Goal: Complete application form

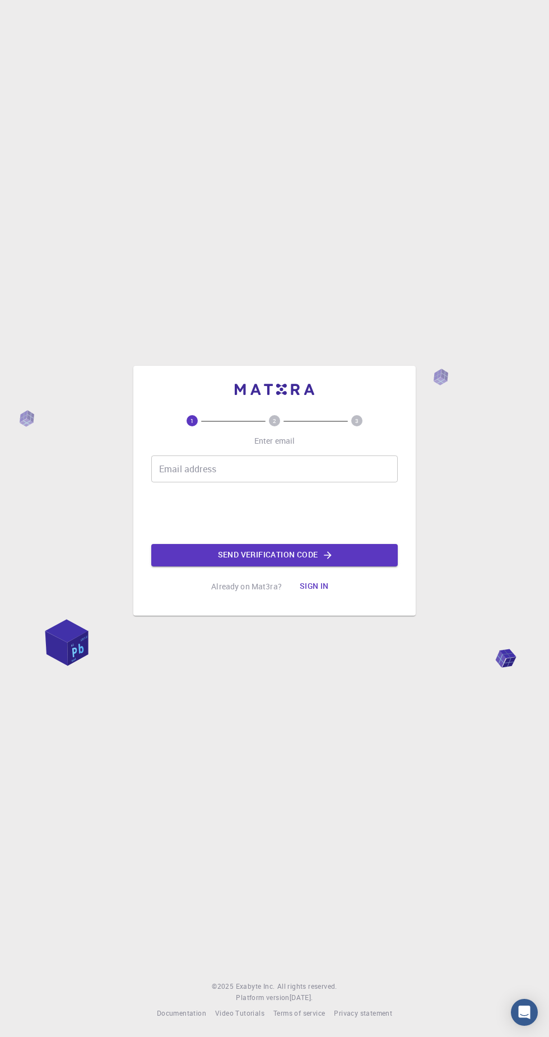
click at [169, 482] on div "Email address Email address" at bounding box center [274, 469] width 247 height 27
type input "[EMAIL_ADDRESS][DOMAIN_NAME]"
click at [186, 566] on button "Send verification code" at bounding box center [274, 555] width 247 height 22
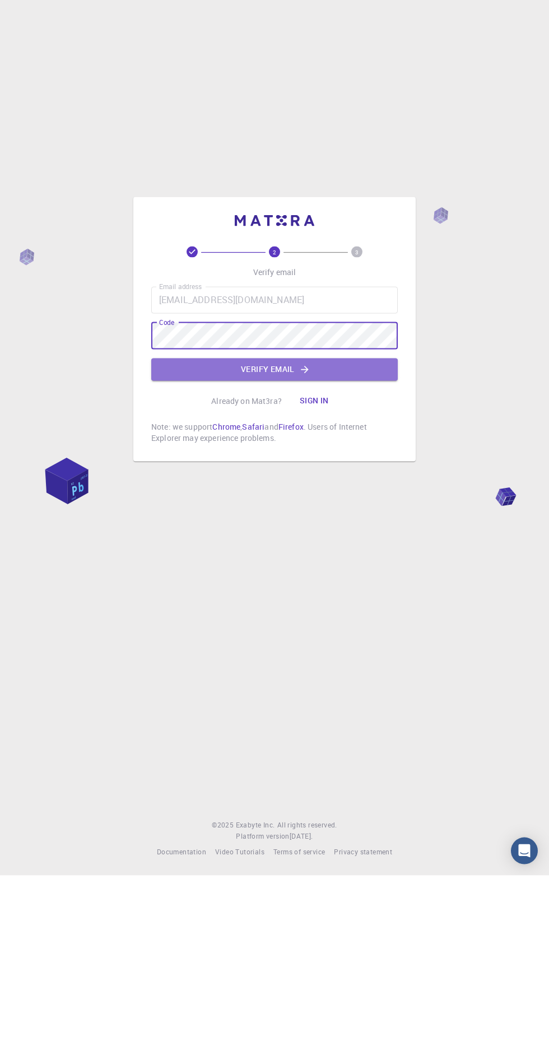
click at [343, 542] on button "Verify email" at bounding box center [274, 531] width 247 height 22
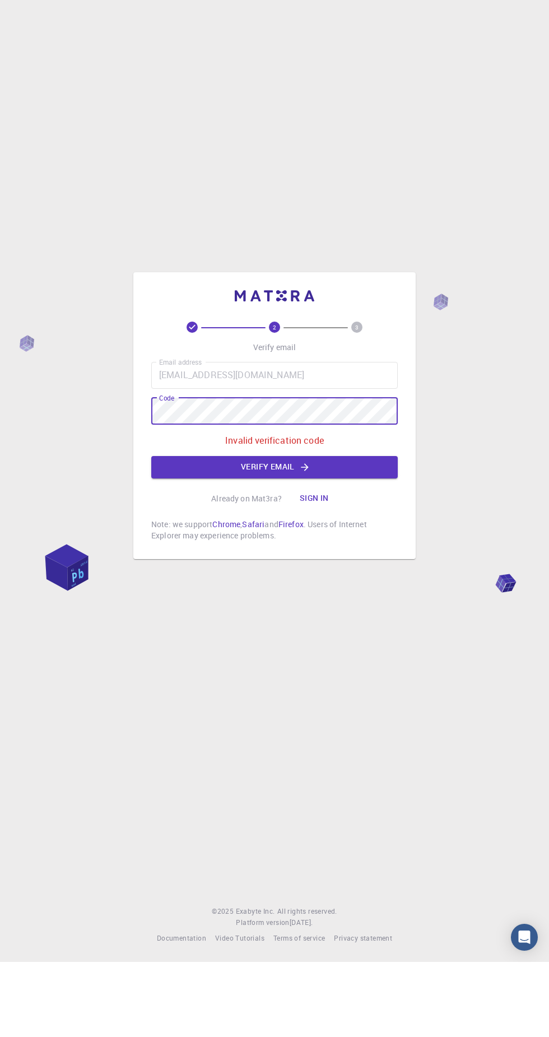
click at [343, 554] on button "Verify email" at bounding box center [274, 542] width 247 height 22
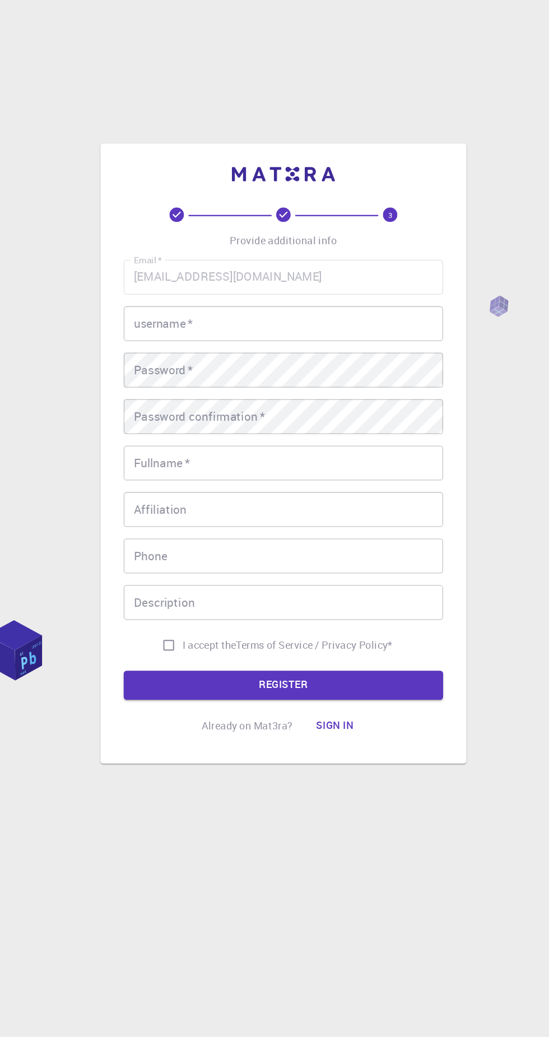
click at [303, 404] on input "username   *" at bounding box center [274, 390] width 247 height 27
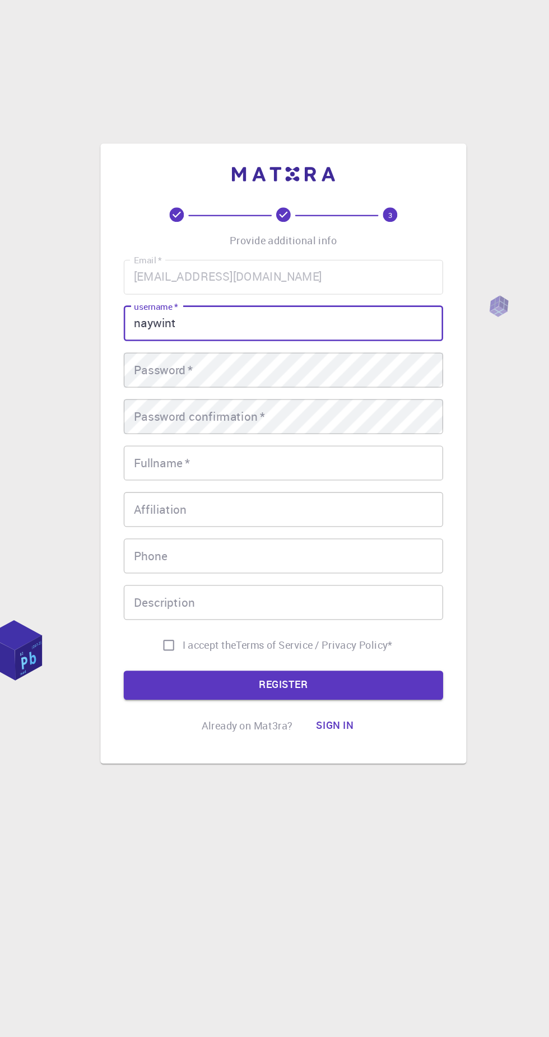
type input "naywint"
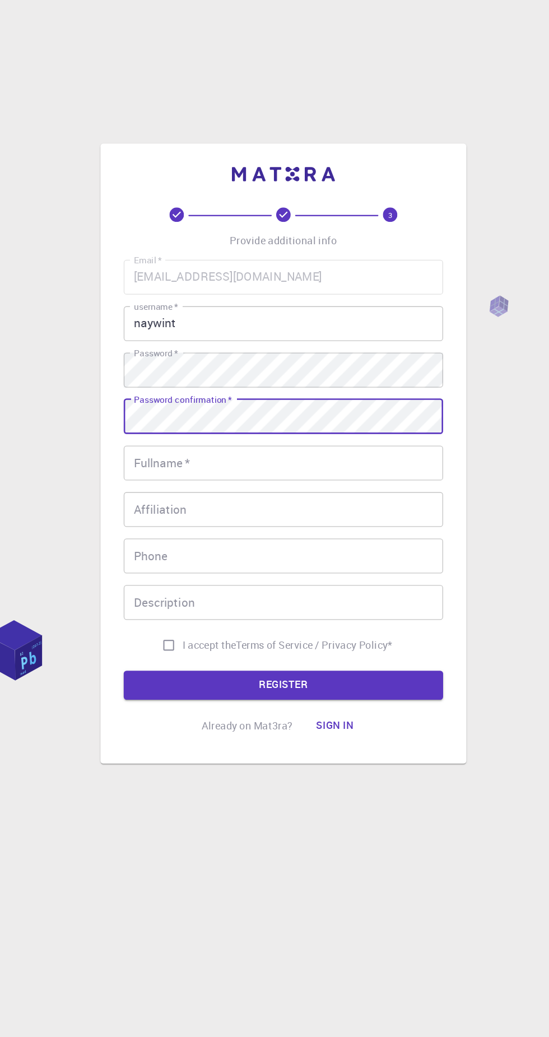
click at [280, 512] on input "Fullname   *" at bounding box center [274, 498] width 247 height 27
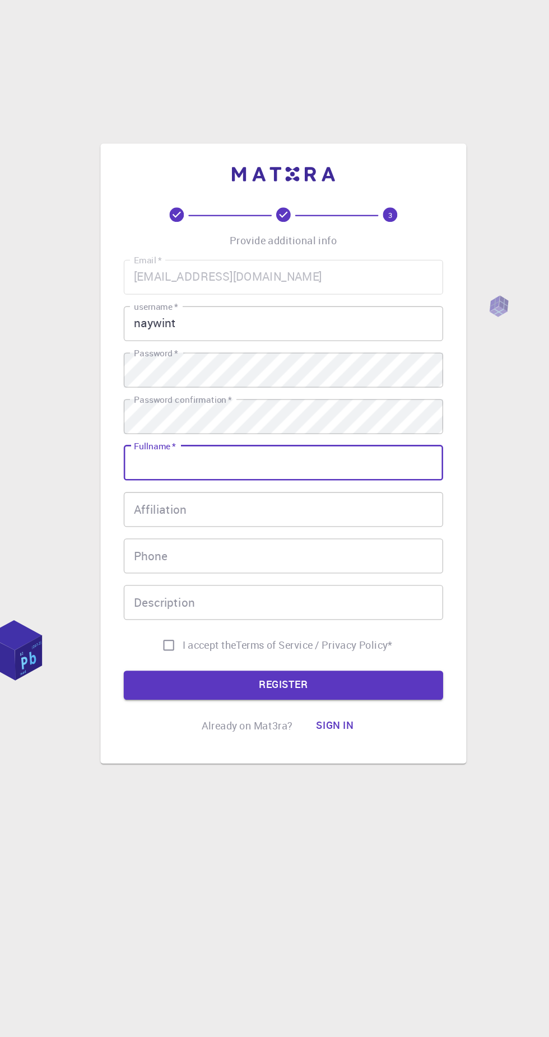
type input "Nay [PERSON_NAME]"
type input "095323901"
click at [297, 547] on input "Affiliation" at bounding box center [274, 534] width 247 height 27
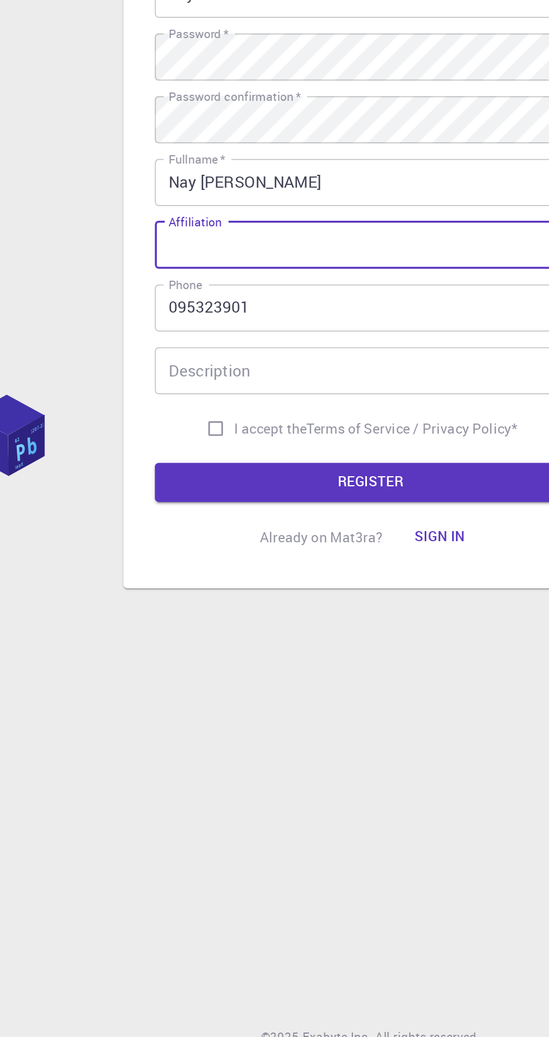
click at [258, 547] on input "Affiliation" at bounding box center [274, 534] width 247 height 27
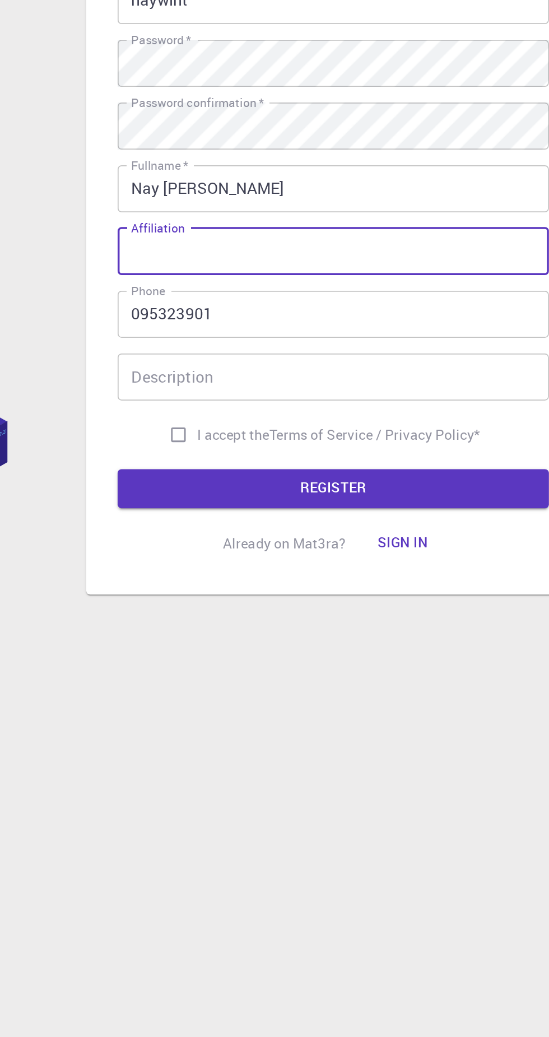
click at [296, 512] on input "Nay [PERSON_NAME]" at bounding box center [274, 498] width 247 height 27
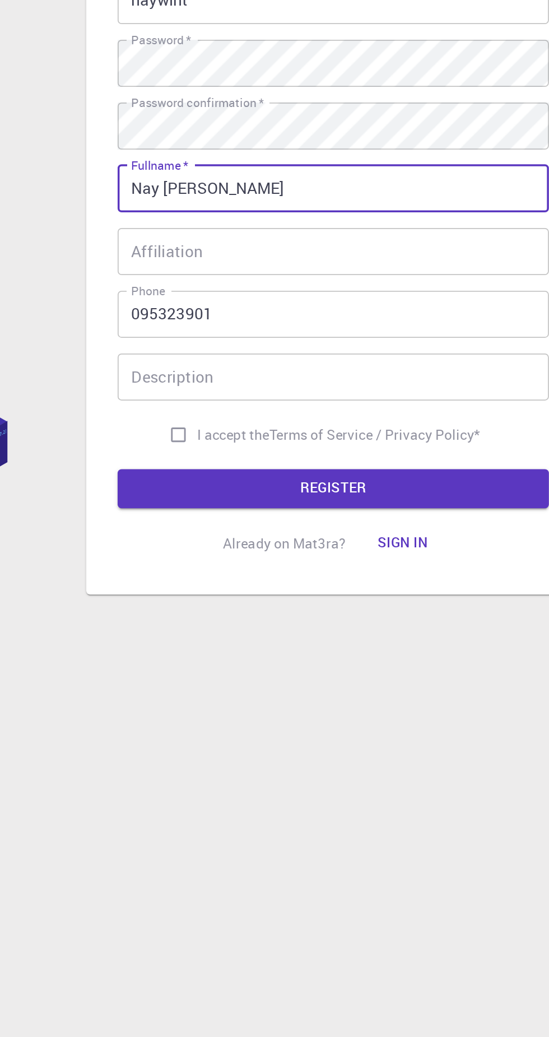
click at [306, 547] on input "Affiliation" at bounding box center [274, 534] width 247 height 27
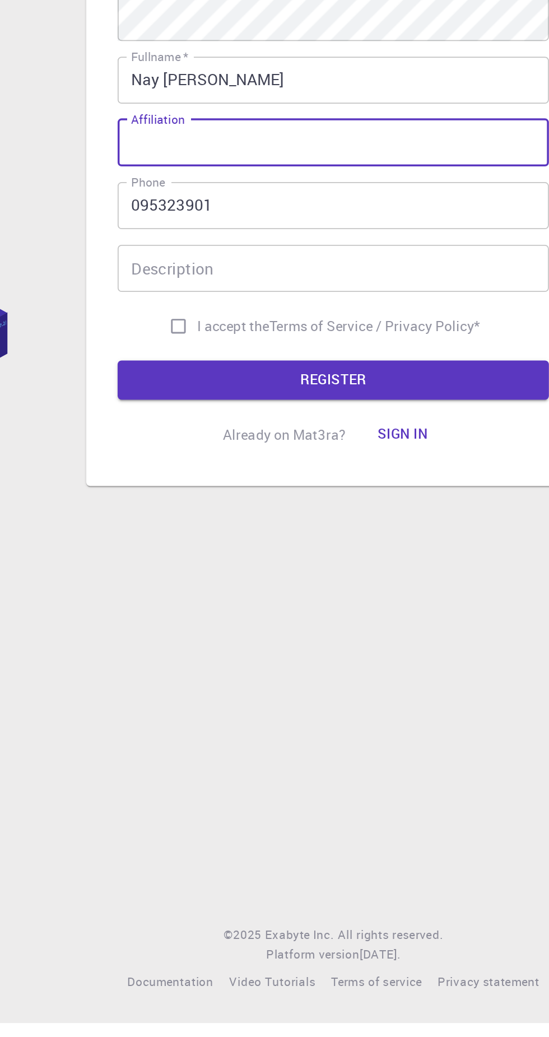
click at [192, 649] on input "I accept the Terms of Service / Privacy Policy *" at bounding box center [185, 638] width 21 height 21
checkbox input "true"
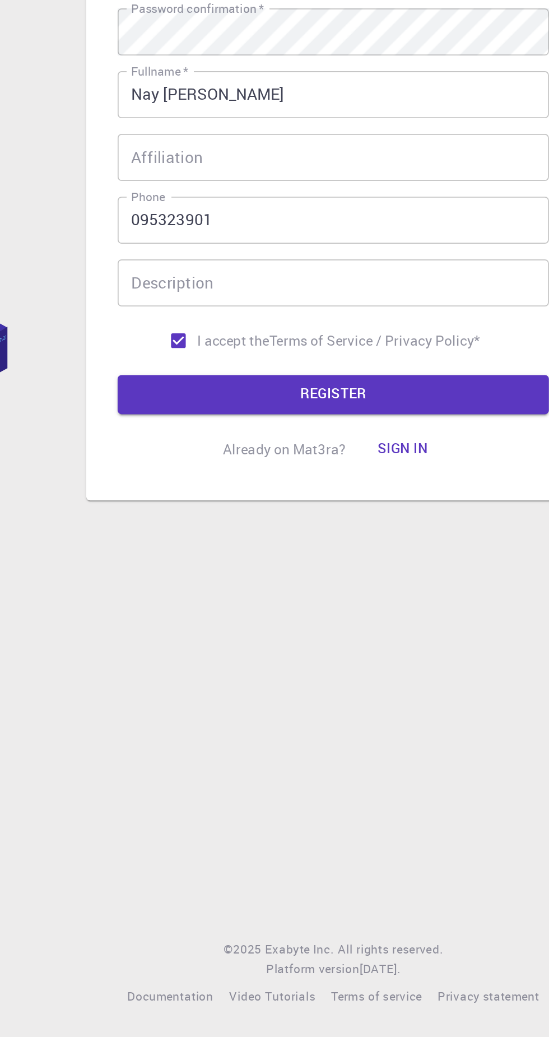
click at [306, 681] on button "REGISTER" at bounding box center [274, 669] width 247 height 22
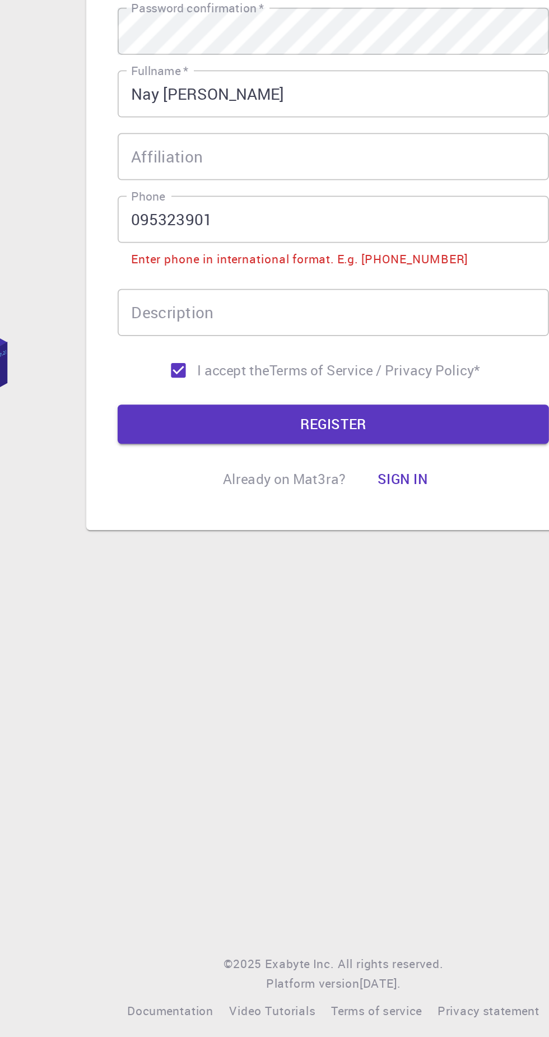
click at [162, 574] on input "095323901" at bounding box center [274, 560] width 247 height 27
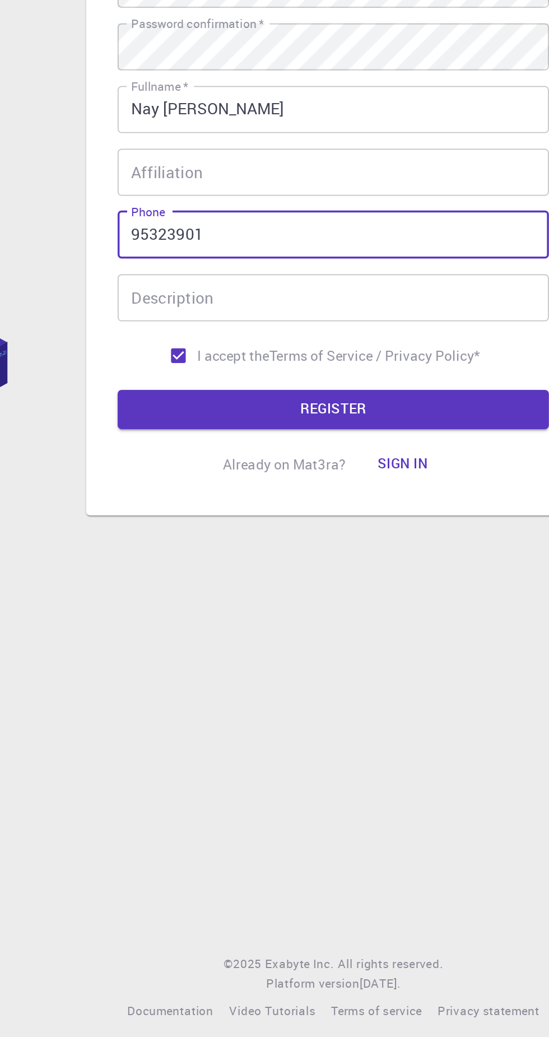
scroll to position [8, 0]
type input "[PHONE_NUMBER]"
click at [295, 681] on button "REGISTER" at bounding box center [274, 669] width 247 height 22
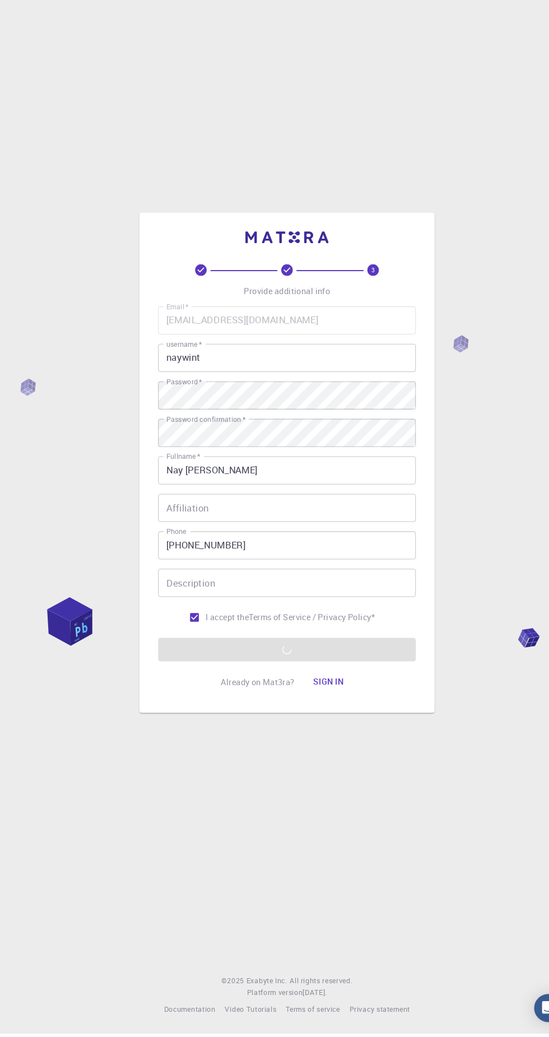
scroll to position [0, 0]
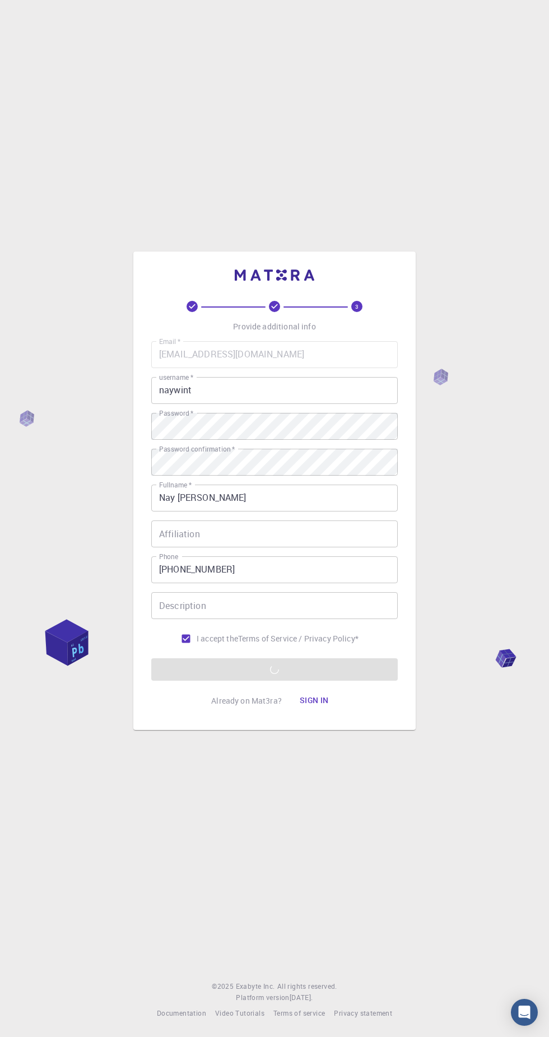
click at [311, 512] on input "Nay [PERSON_NAME]" at bounding box center [274, 498] width 247 height 27
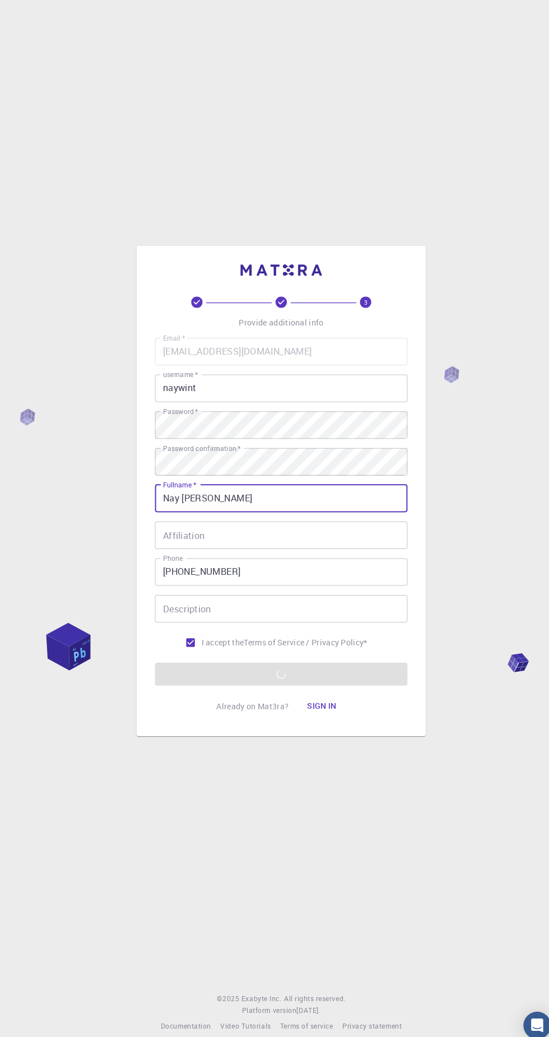
click at [489, 567] on div "3 Provide additional info Email   * [EMAIL_ADDRESS][DOMAIN_NAME] Email   * user…" at bounding box center [274, 518] width 549 height 1037
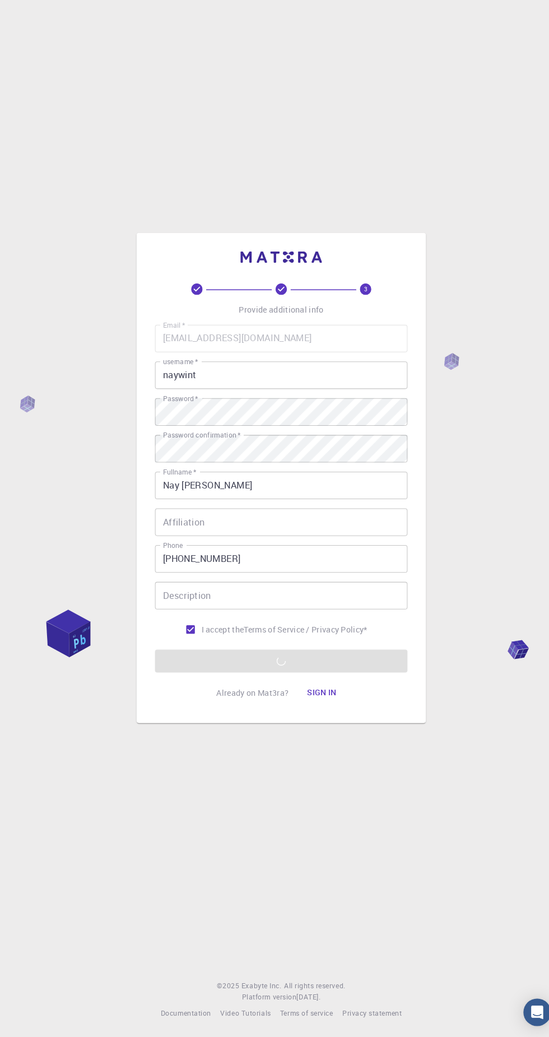
click at [350, 919] on div "3 Provide additional info Email   * [EMAIL_ADDRESS][DOMAIN_NAME] Email   * user…" at bounding box center [274, 518] width 549 height 1037
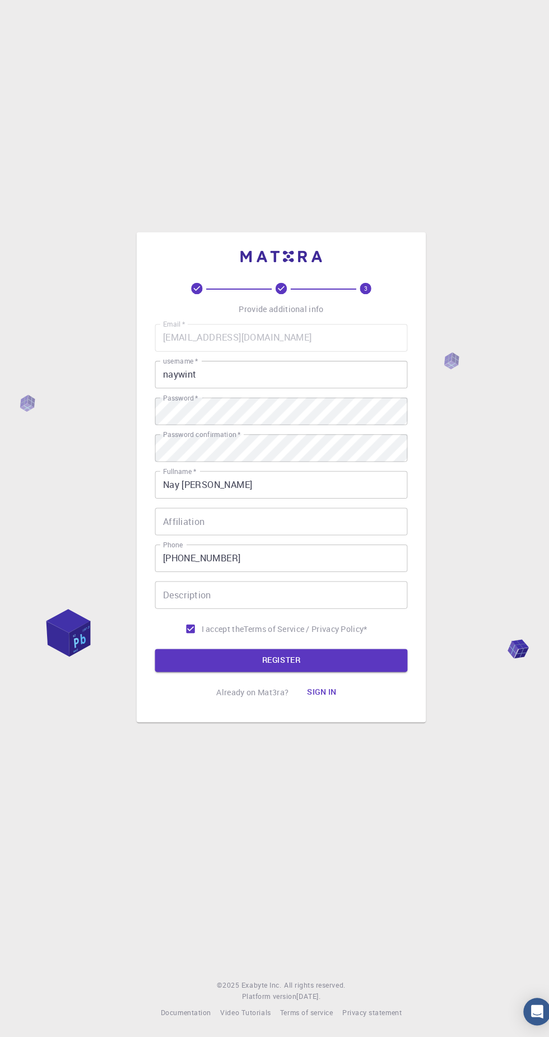
click at [301, 547] on input "Affiliation" at bounding box center [274, 534] width 247 height 27
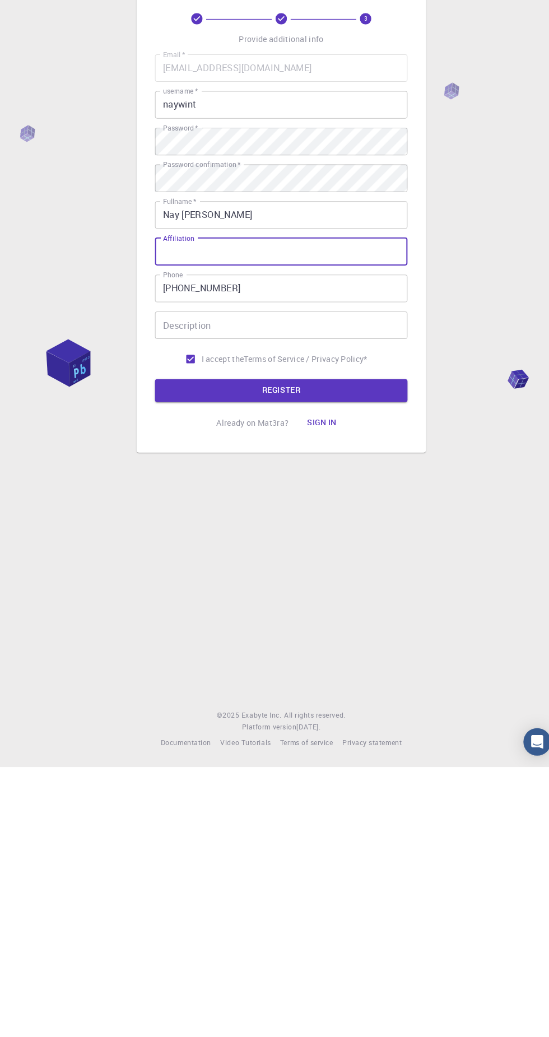
click at [346, 681] on button "REGISTER" at bounding box center [274, 669] width 247 height 22
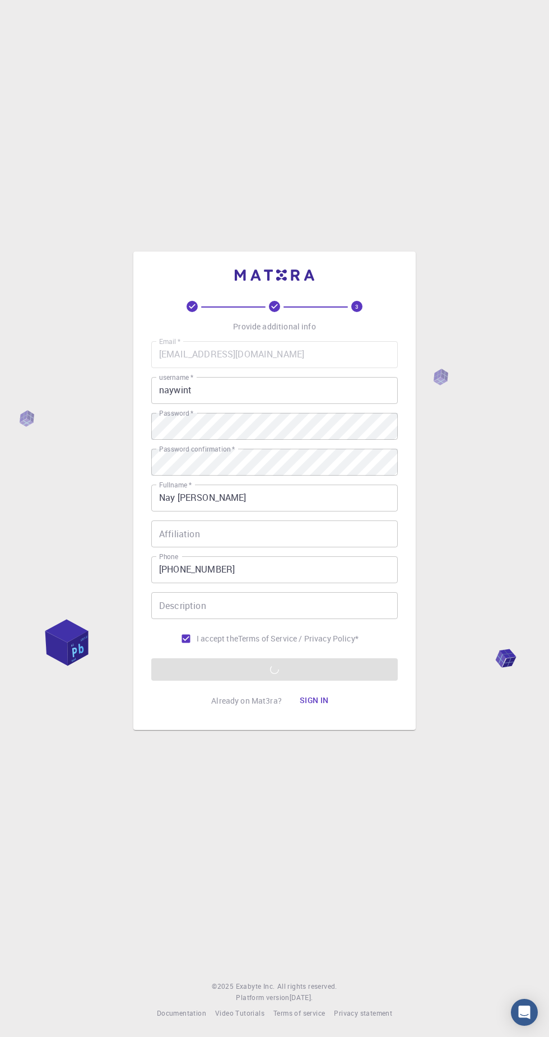
scroll to position [0, 0]
click at [329, 712] on button "Sign in" at bounding box center [314, 701] width 47 height 22
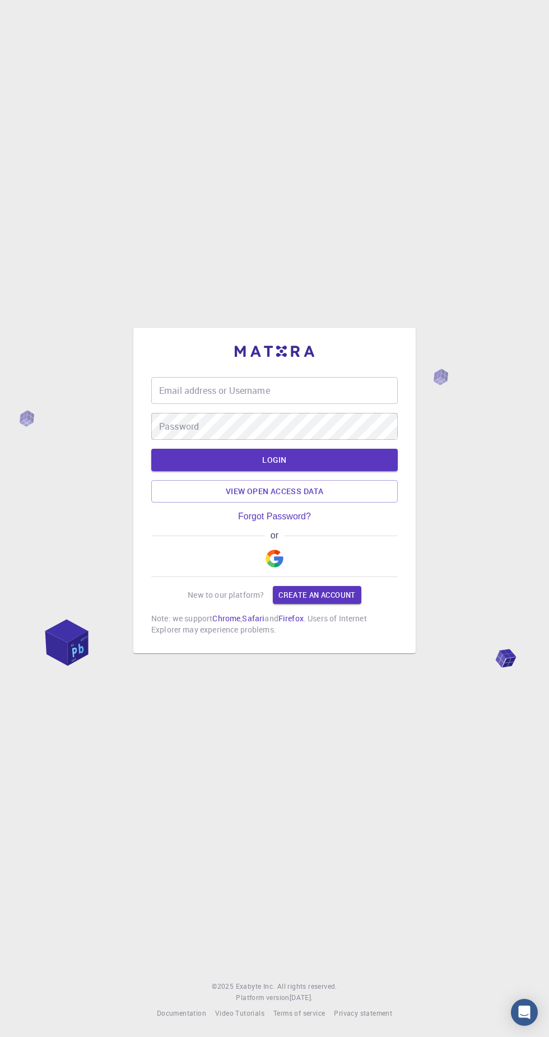
click at [282, 404] on input "Email address or Username" at bounding box center [274, 390] width 247 height 27
type input "naywint"
click at [151, 449] on button "LOGIN" at bounding box center [274, 460] width 247 height 22
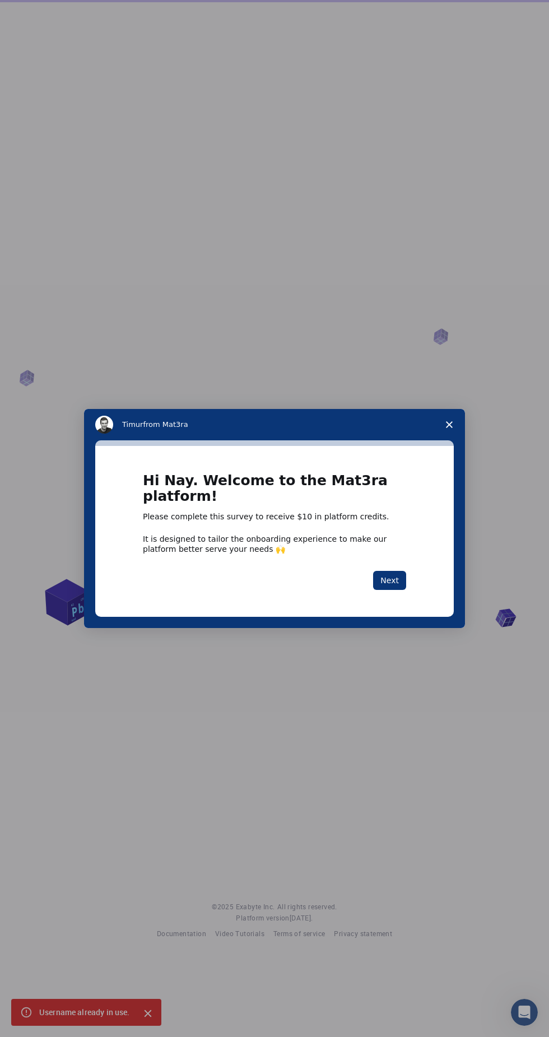
click at [400, 575] on button "Next" at bounding box center [389, 580] width 33 height 19
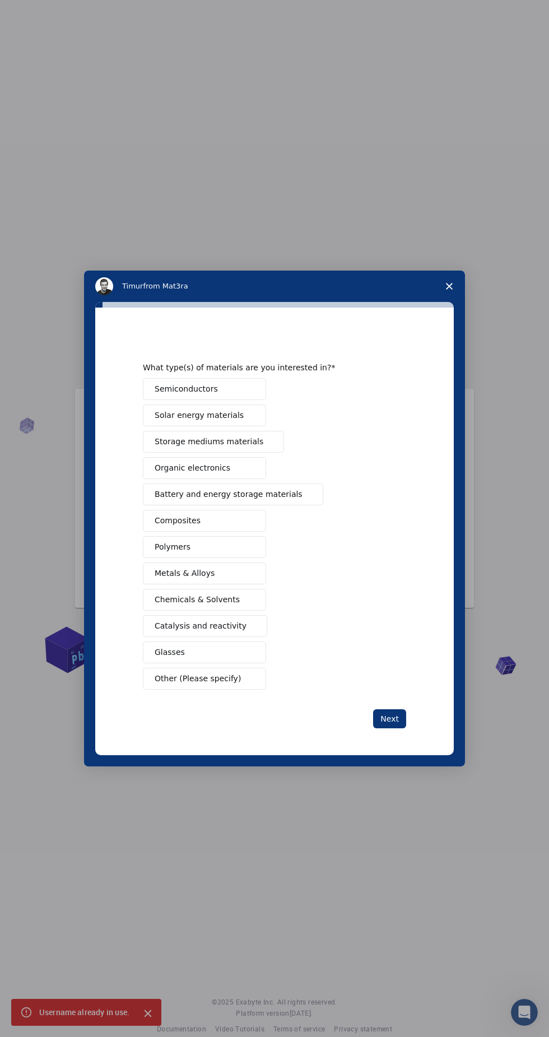
click at [394, 716] on button "Next" at bounding box center [389, 718] width 33 height 19
